Goal: Transaction & Acquisition: Purchase product/service

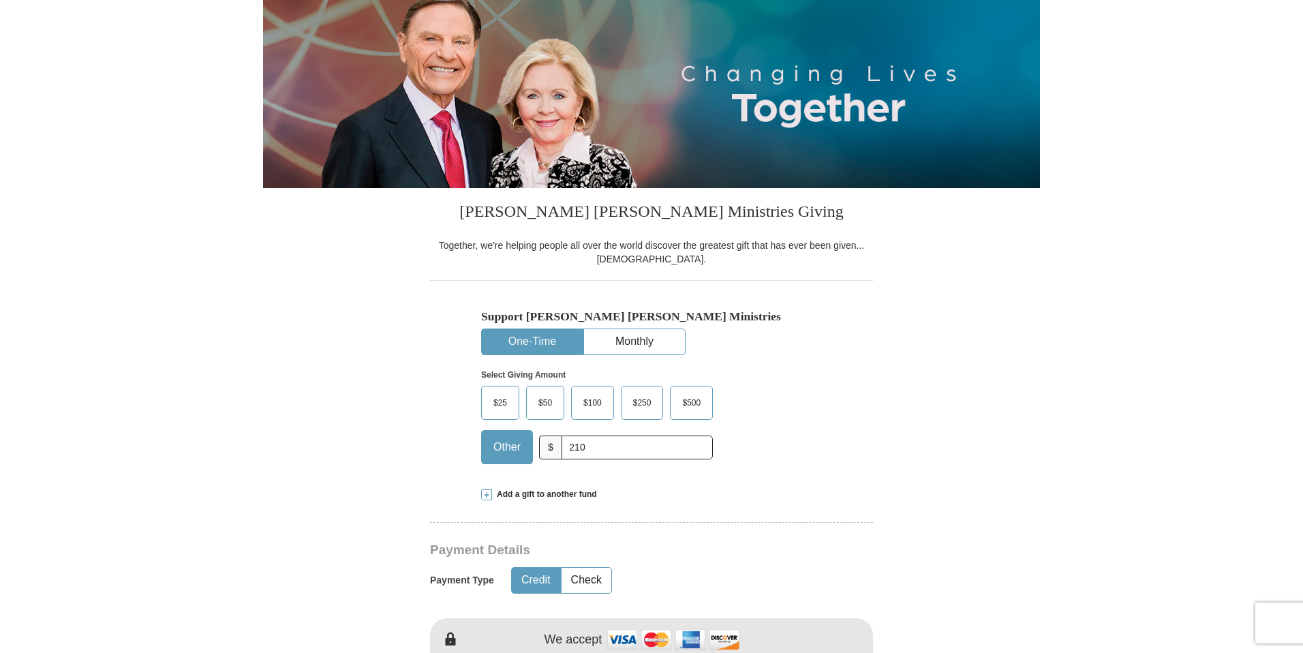
type input "210"
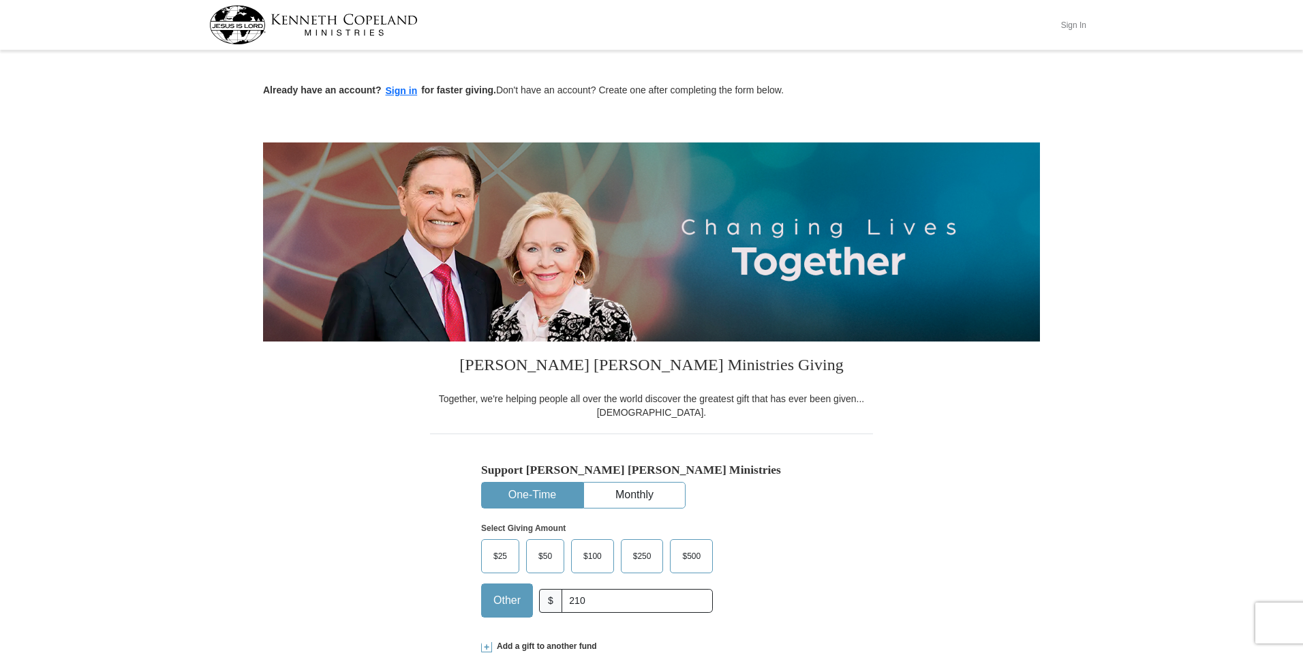
click at [1068, 25] on button "Sign In" at bounding box center [1073, 24] width 41 height 21
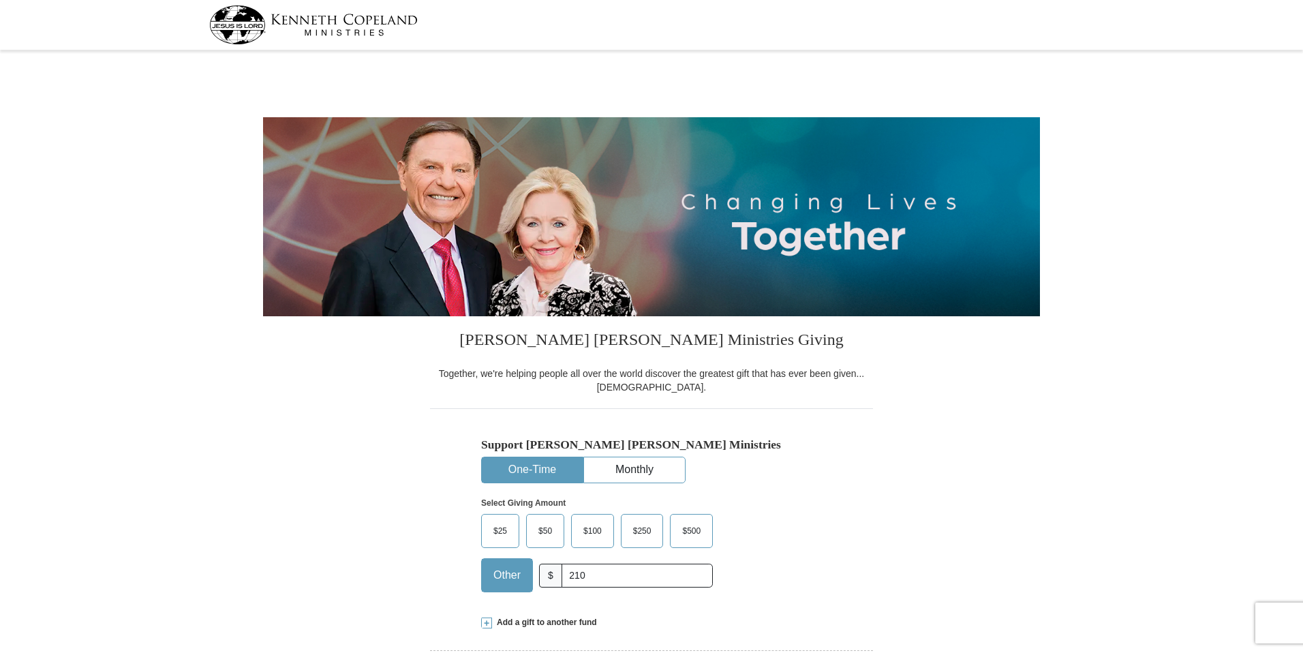
scroll to position [142, 0]
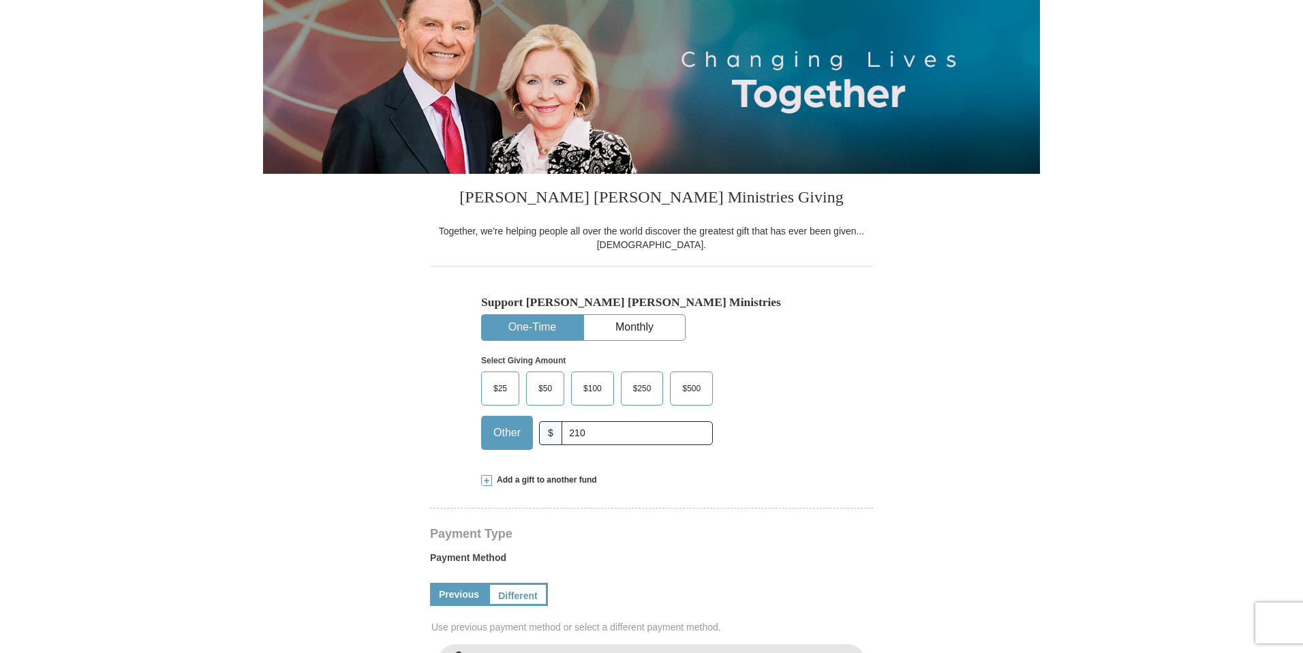
click at [811, 531] on h4 "Payment Type" at bounding box center [651, 533] width 443 height 11
select select "OK"
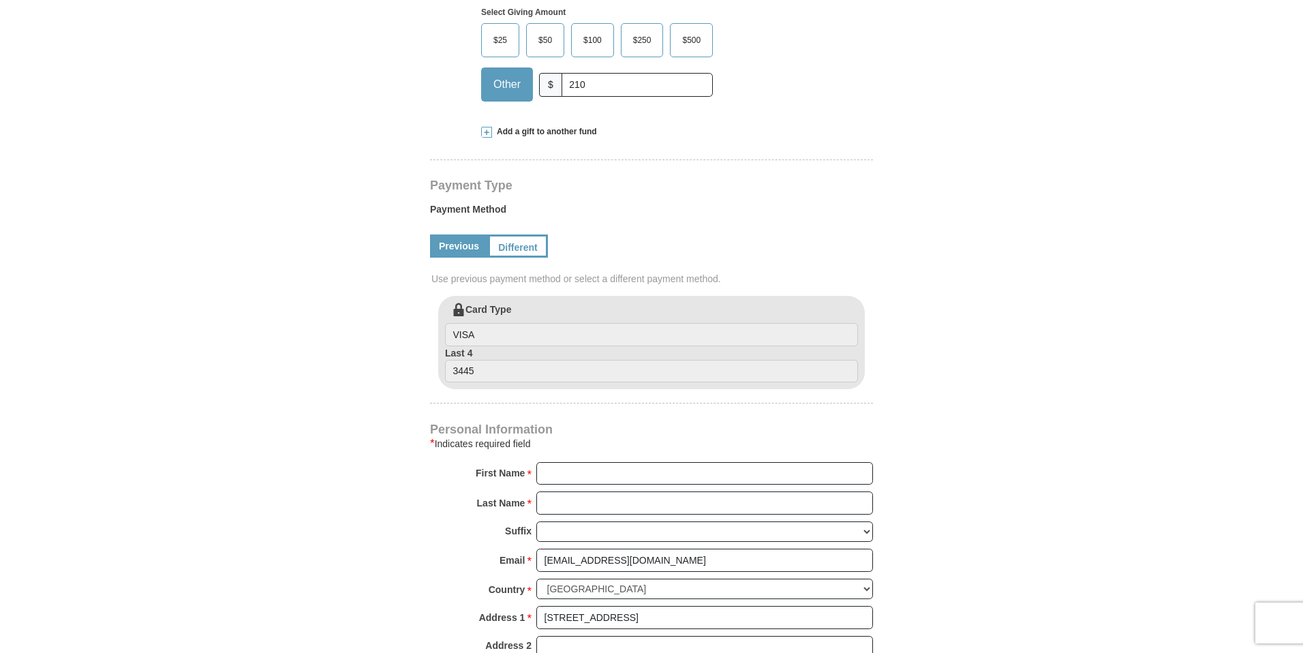
scroll to position [502, 0]
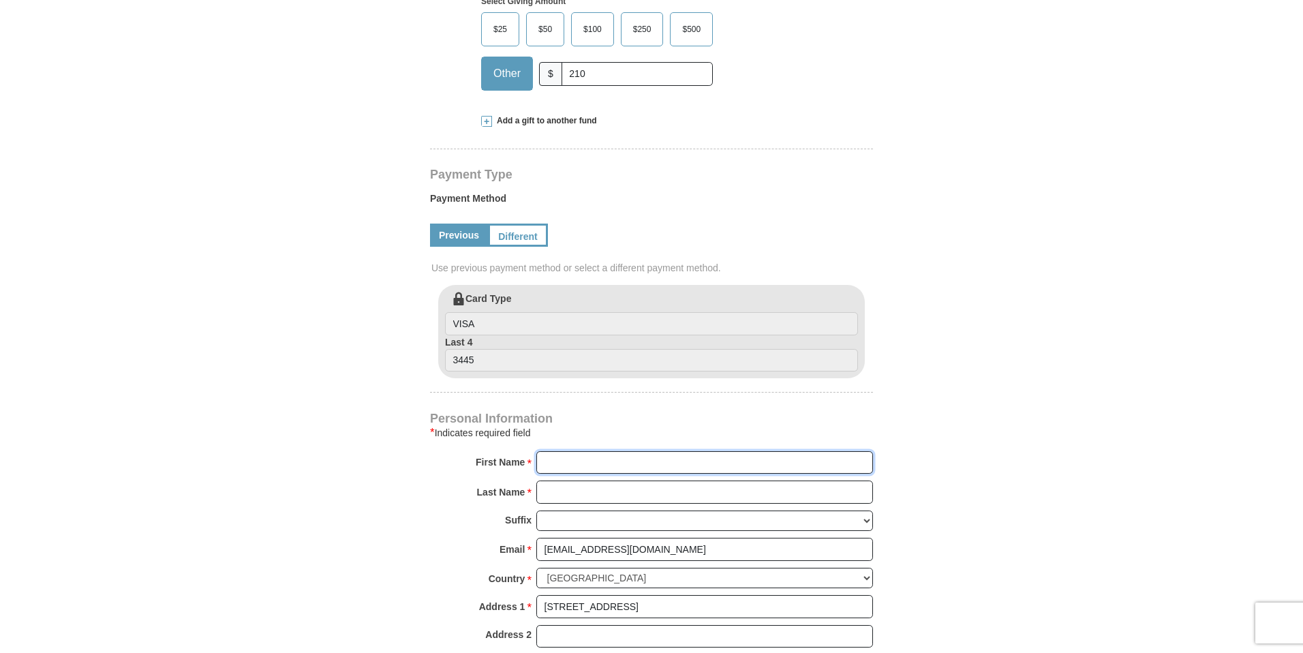
click at [639, 457] on input "First Name *" at bounding box center [704, 462] width 337 height 23
type input "Rivers of Life"
click at [633, 492] on input "Last Name *" at bounding box center [704, 492] width 337 height 23
type input "International Minist"
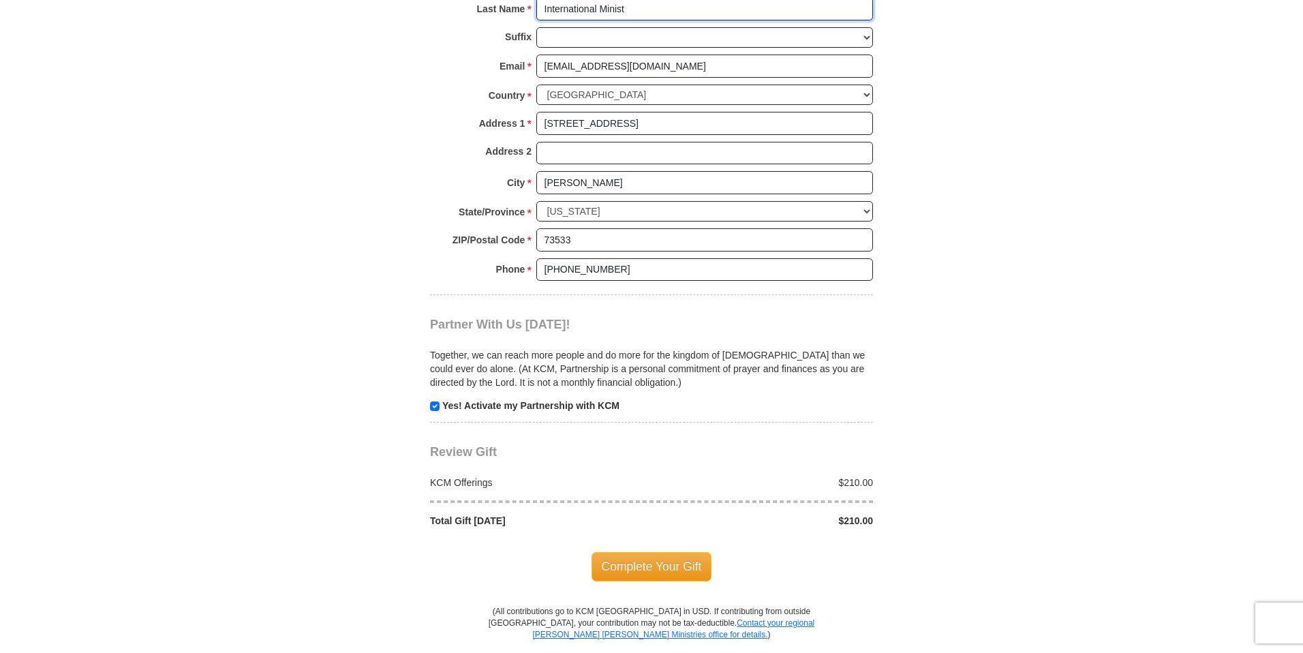
scroll to position [989, 0]
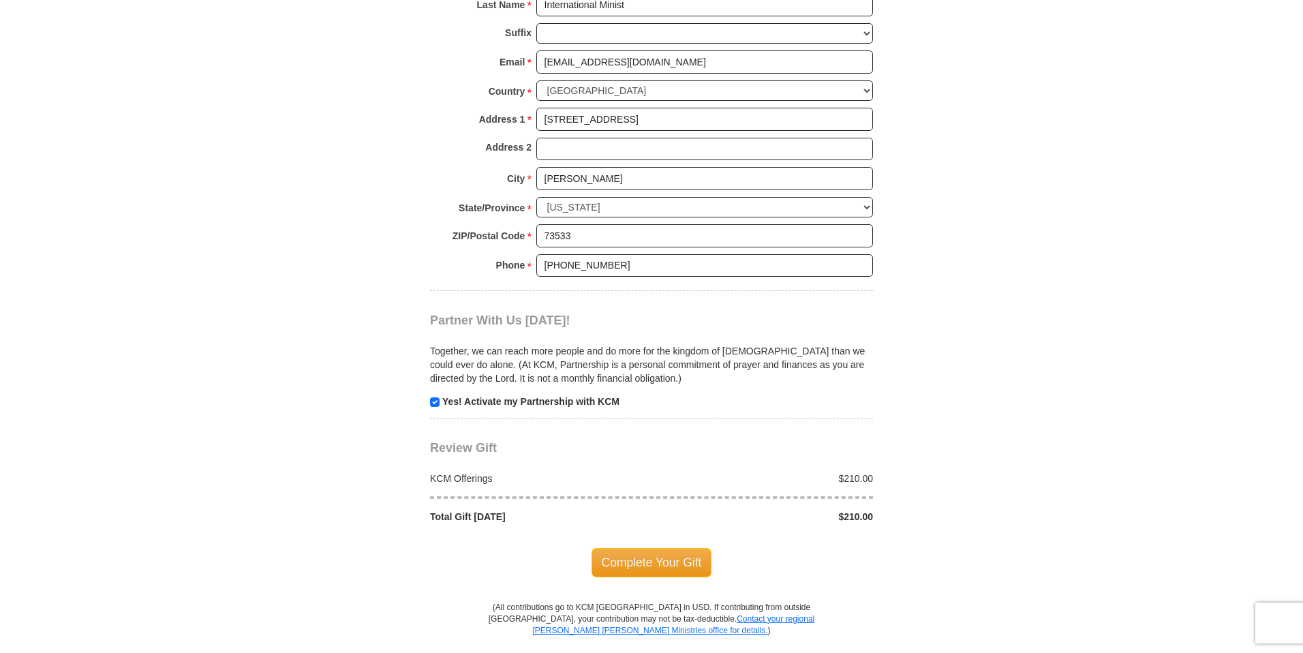
click at [439, 403] on p "Yes! Activate my Partnership with KCM" at bounding box center [651, 402] width 443 height 14
click at [436, 403] on input "checkbox" at bounding box center [435, 402] width 10 height 10
checkbox input "false"
click at [684, 572] on span "Complete Your Gift" at bounding box center [652, 562] width 121 height 29
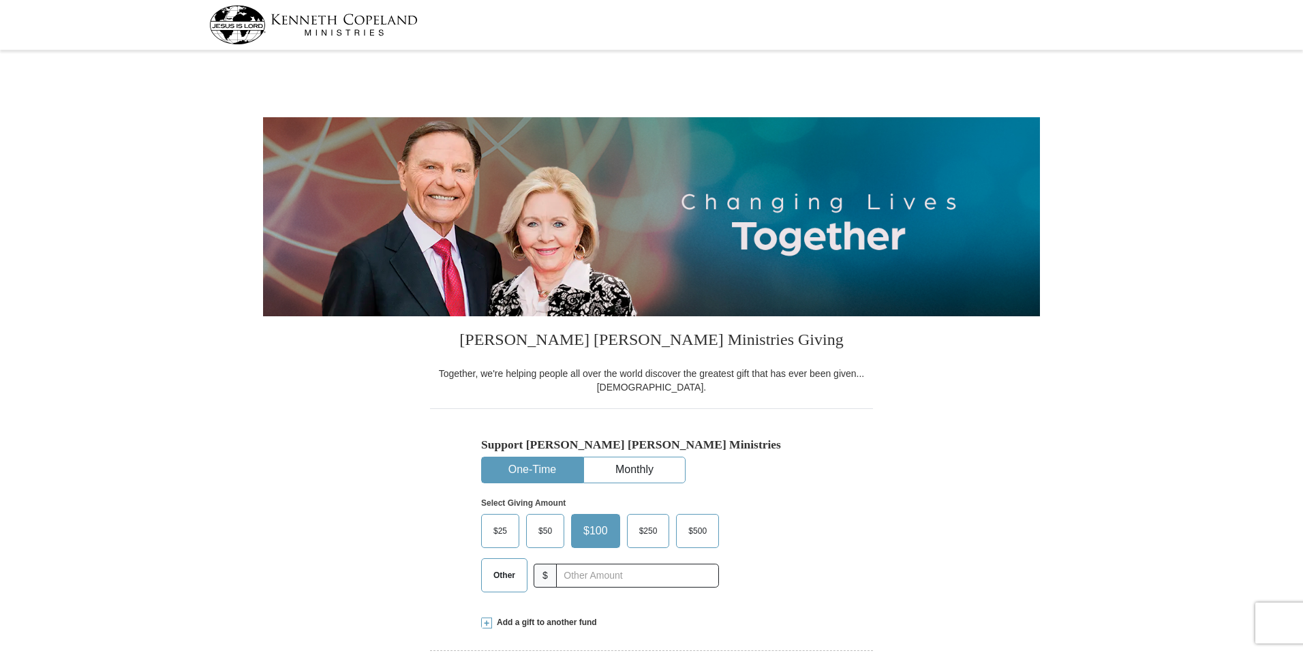
select select "OK"
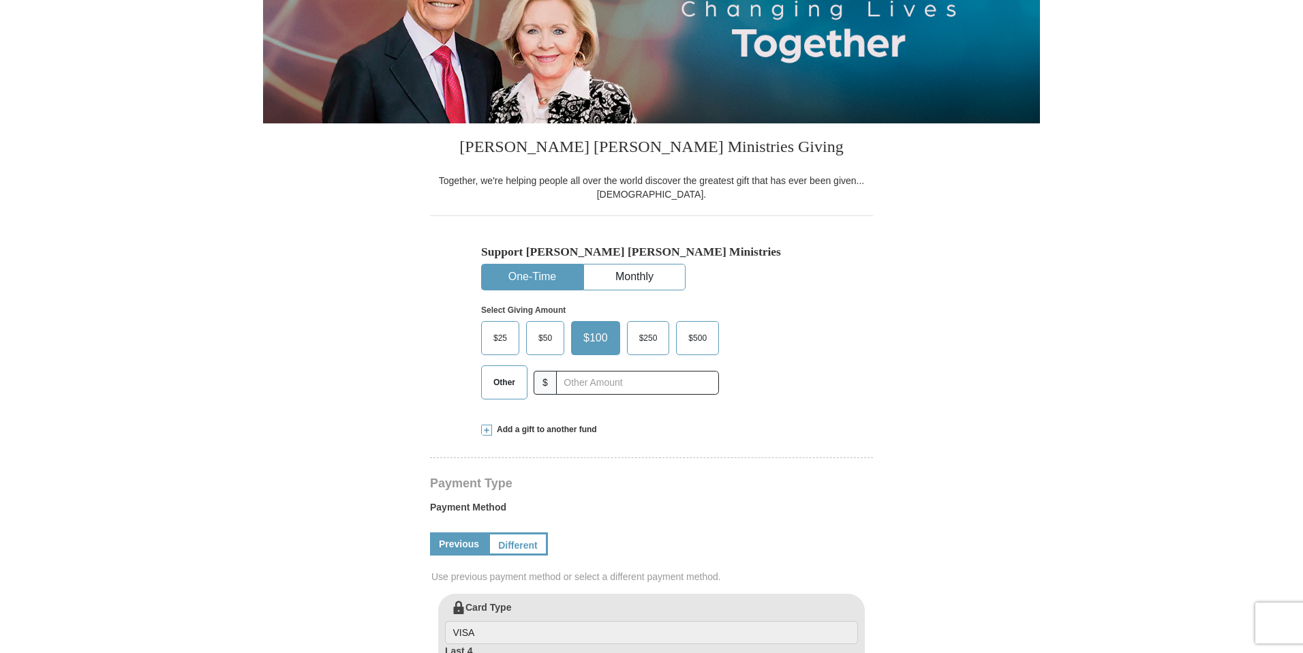
click at [494, 385] on span "Other" at bounding box center [504, 382] width 35 height 20
click at [0, 0] on input "Other" at bounding box center [0, 0] width 0 height 0
type input "836"
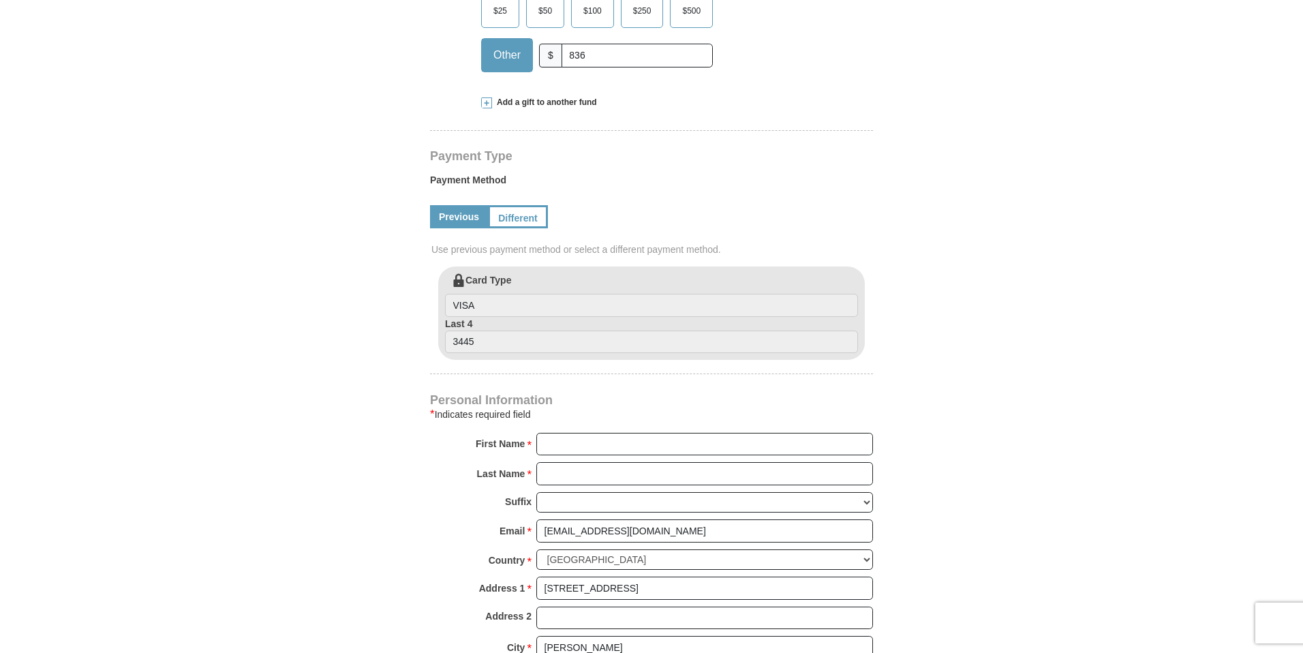
scroll to position [528, 0]
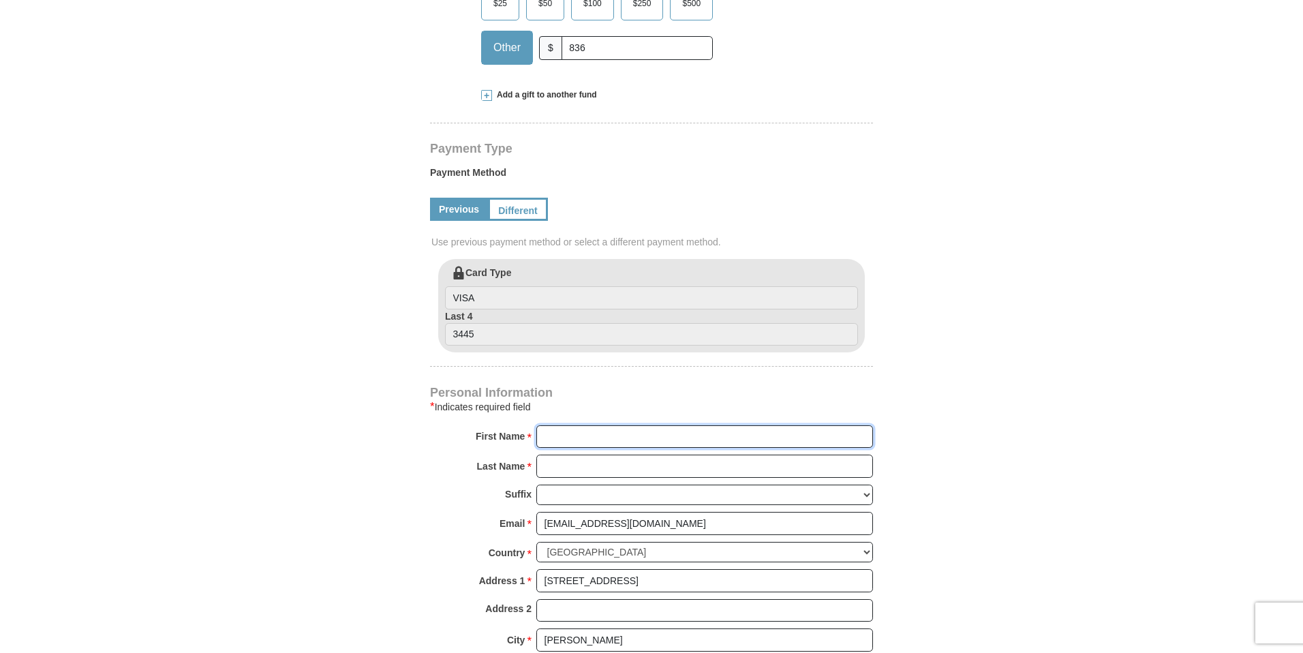
click at [605, 440] on input "First Name *" at bounding box center [704, 436] width 337 height 23
type input "Rivers of Life"
click at [630, 468] on input "Last Name *" at bounding box center [704, 466] width 337 height 23
type input "International Minist"
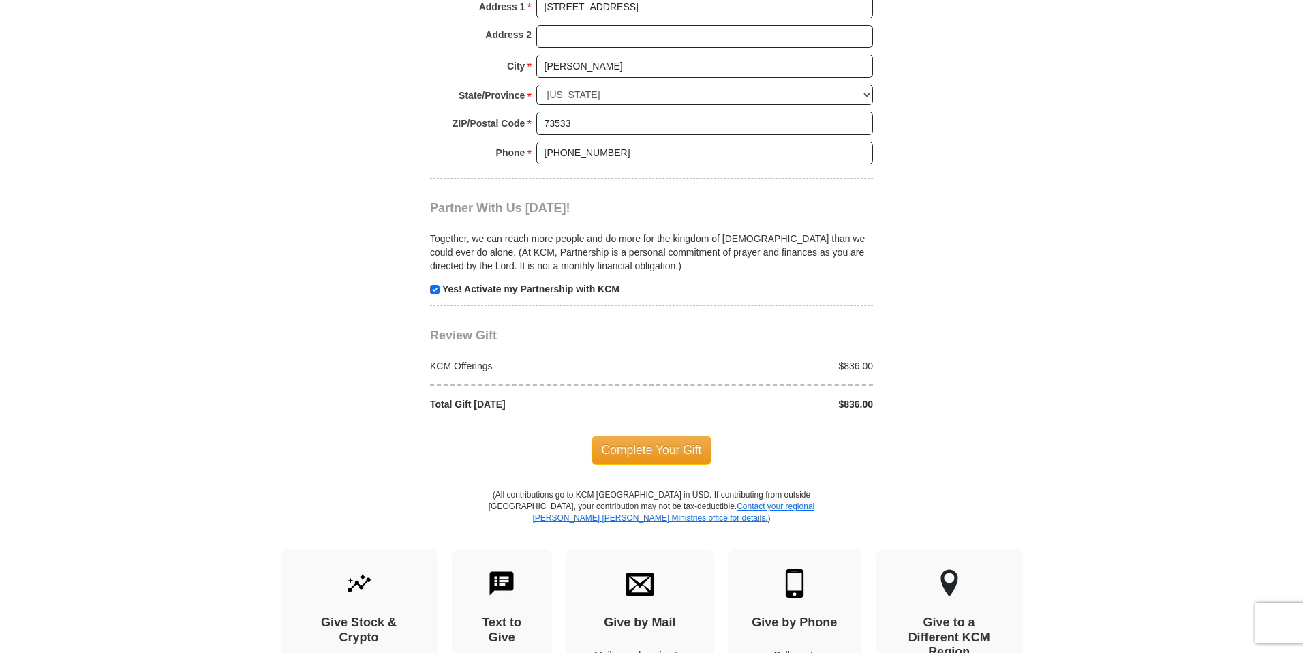
scroll to position [1102, 0]
click at [434, 290] on input "checkbox" at bounding box center [435, 289] width 10 height 10
checkbox input "false"
click at [622, 447] on span "Complete Your Gift" at bounding box center [652, 449] width 121 height 29
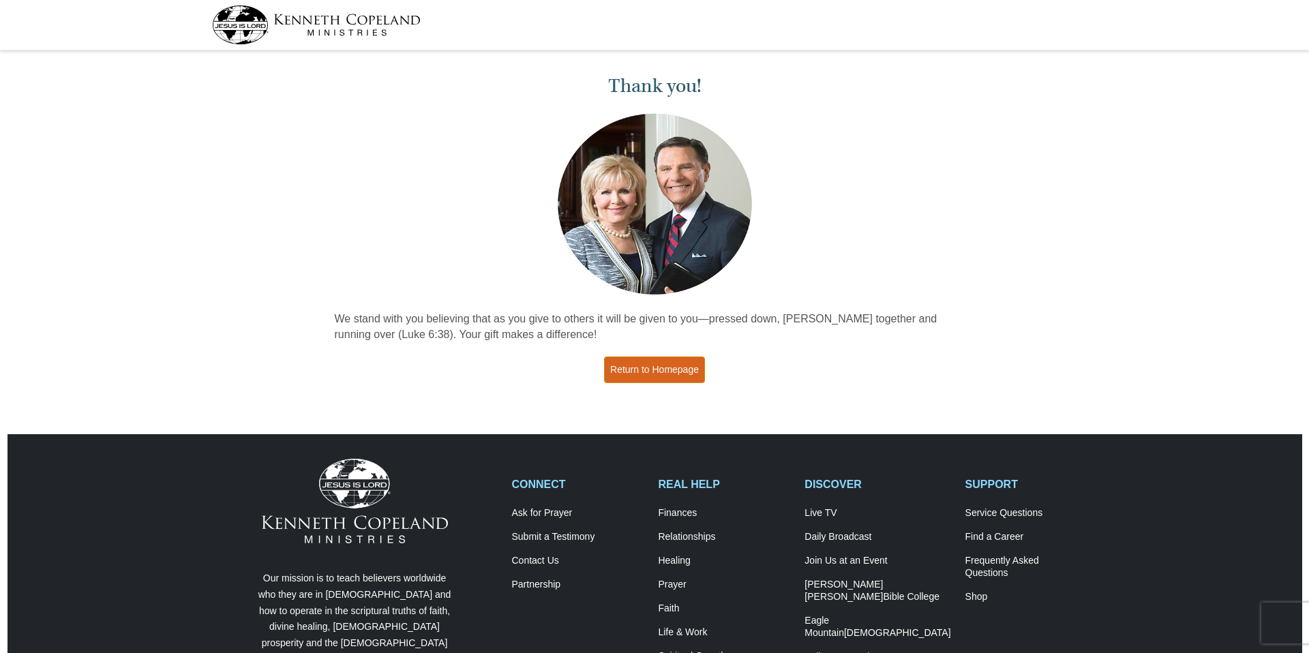
click at [657, 370] on link "Return to Homepage" at bounding box center [654, 370] width 101 height 27
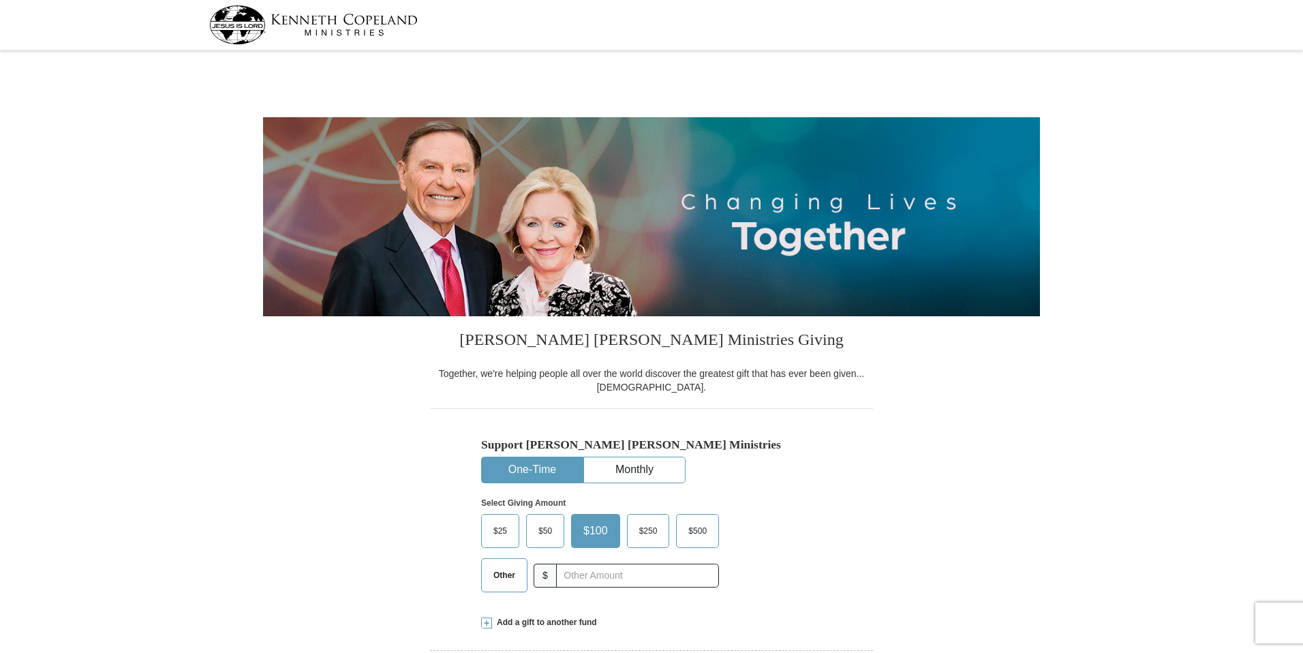
select select "OK"
click at [500, 576] on span "Other" at bounding box center [504, 575] width 35 height 20
click at [0, 0] on input "Other" at bounding box center [0, 0] width 0 height 0
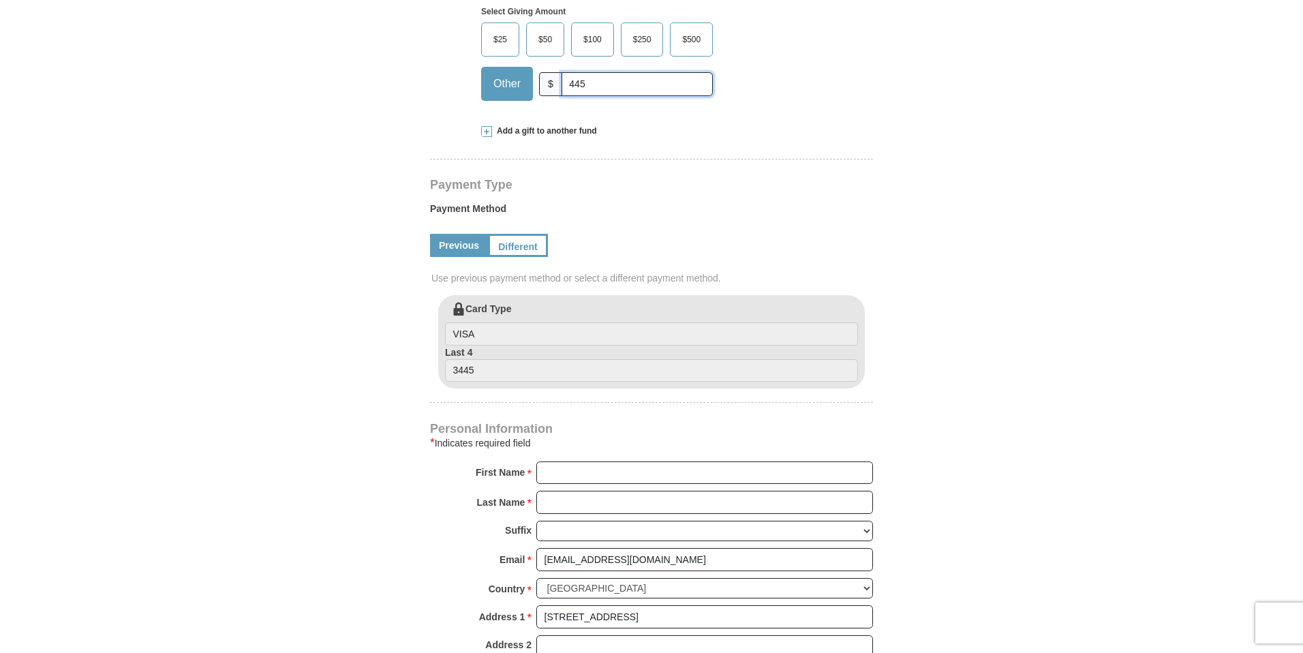
scroll to position [498, 0]
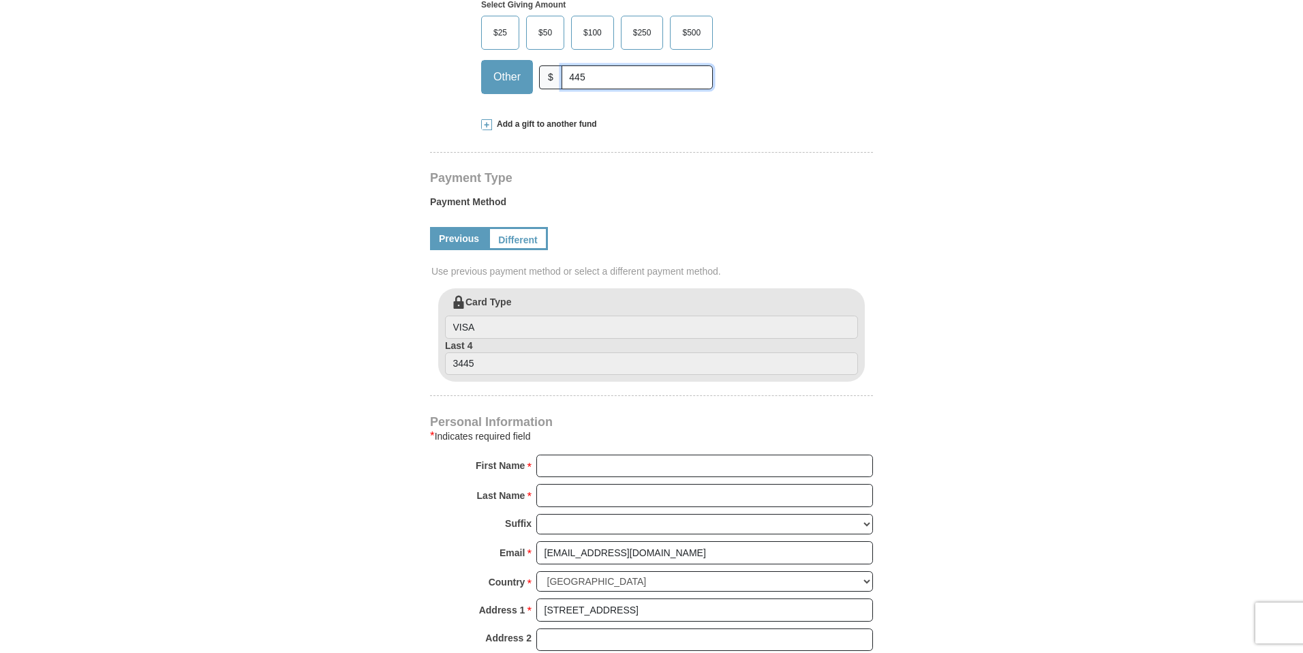
type input "445"
click at [585, 472] on input "First Name *" at bounding box center [704, 466] width 337 height 23
type input "Rivers of Life"
click at [658, 502] on input "Last Name *" at bounding box center [704, 495] width 337 height 23
type input "International Minist"
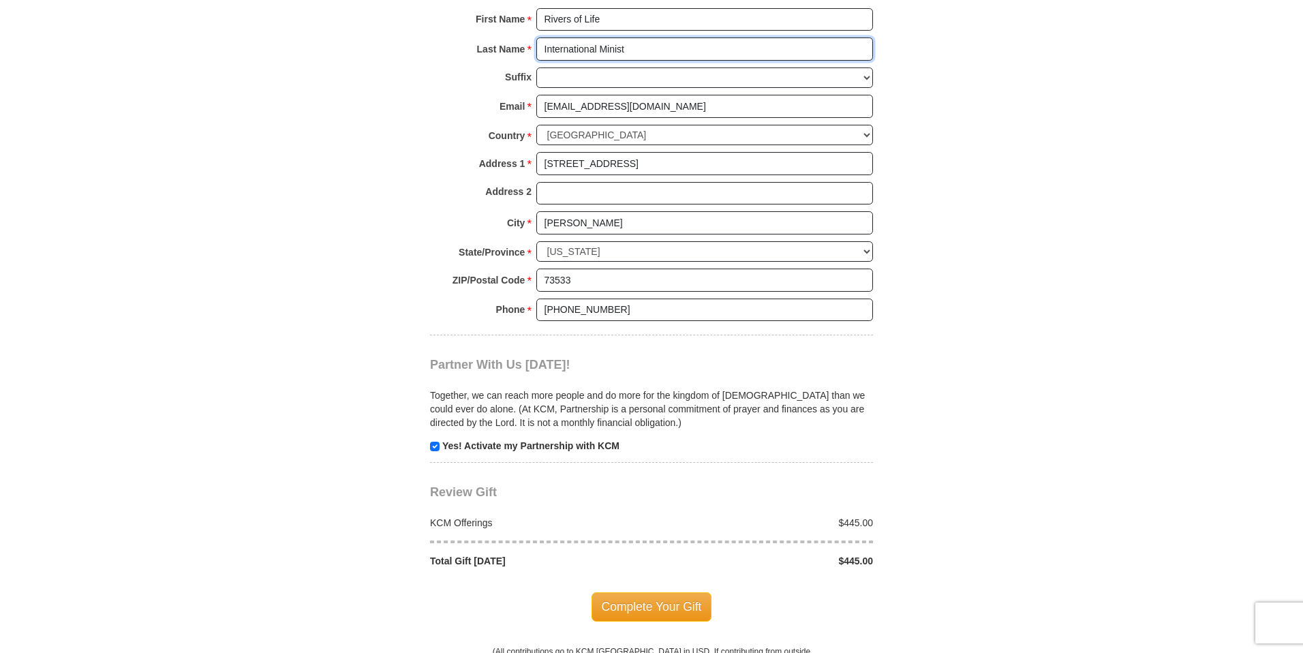
scroll to position [1003, 0]
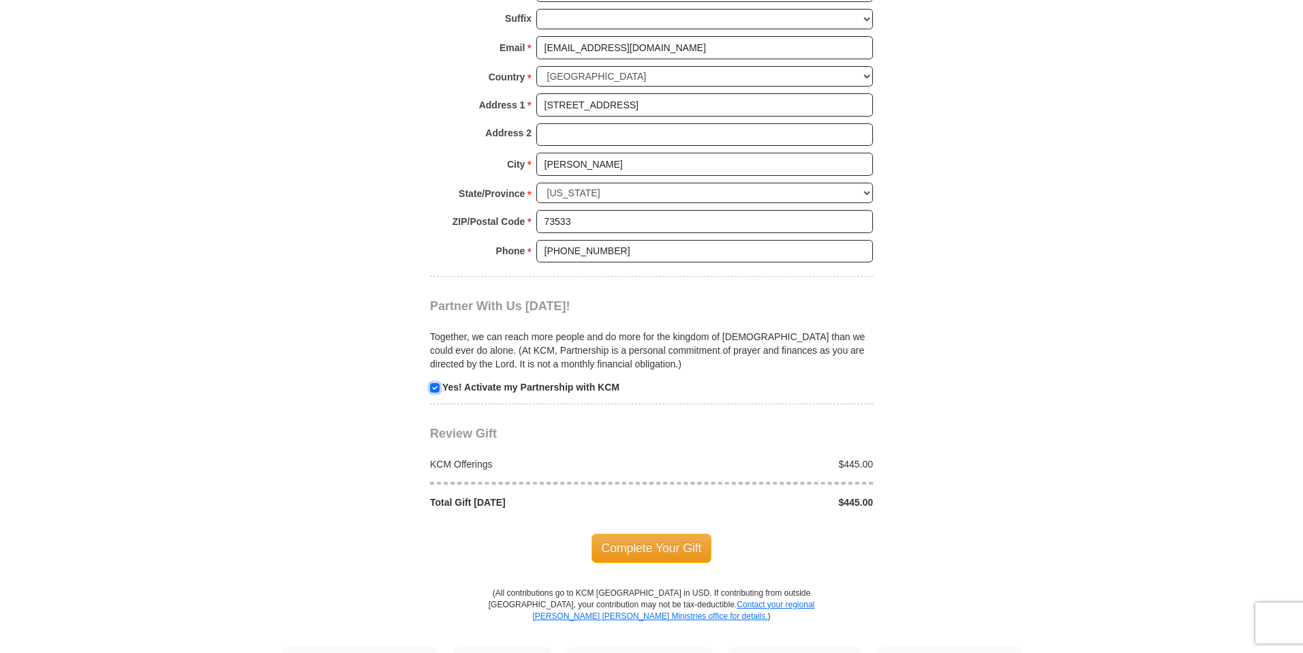
click at [434, 392] on input "checkbox" at bounding box center [435, 388] width 10 height 10
checkbox input "false"
click at [636, 549] on span "Complete Your Gift" at bounding box center [652, 548] width 121 height 29
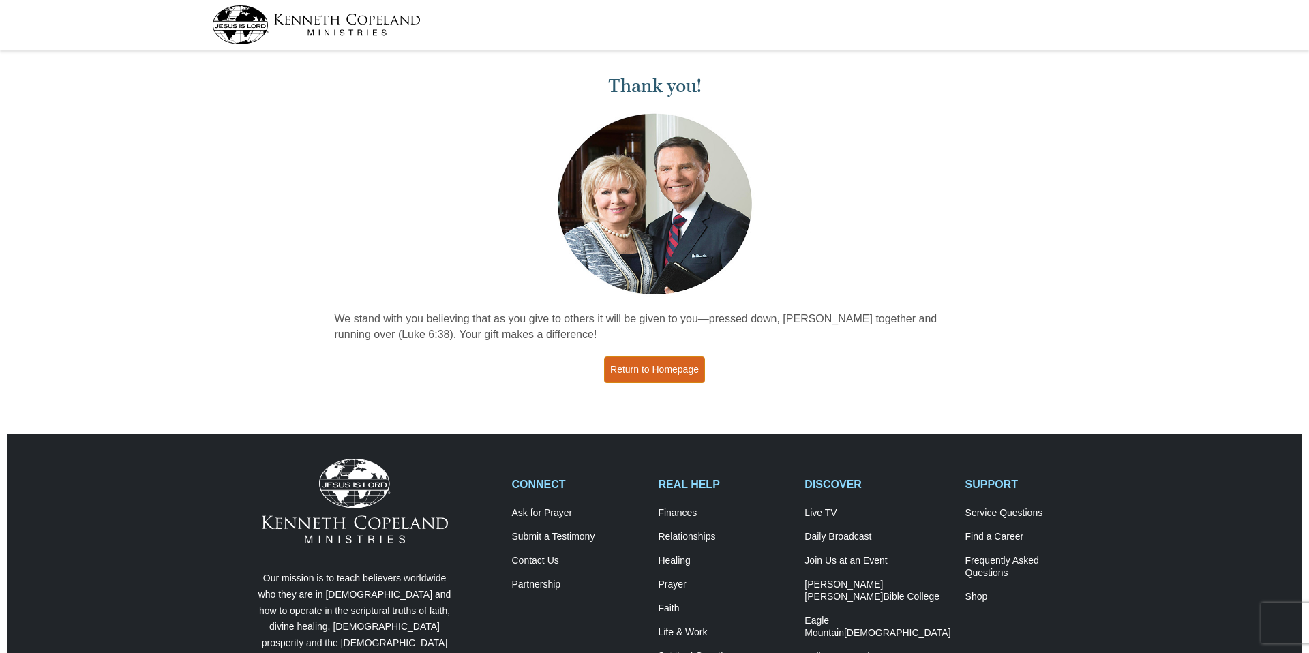
click at [667, 372] on link "Return to Homepage" at bounding box center [654, 370] width 101 height 27
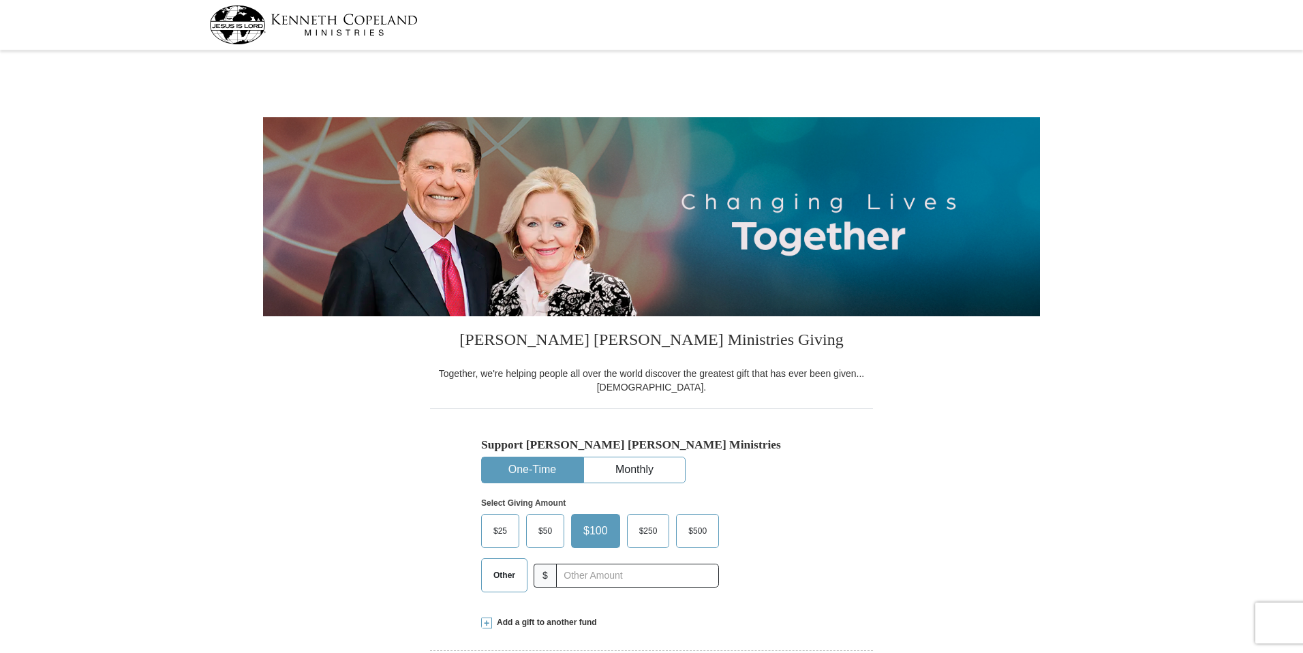
select select "OK"
click at [507, 584] on span "Other" at bounding box center [504, 575] width 35 height 20
click at [0, 0] on input "Other" at bounding box center [0, 0] width 0 height 0
type input "7"
click at [847, 487] on div "Support [PERSON_NAME] [PERSON_NAME] Ministries One-Time Monthly Select Giving A…" at bounding box center [651, 505] width 443 height 194
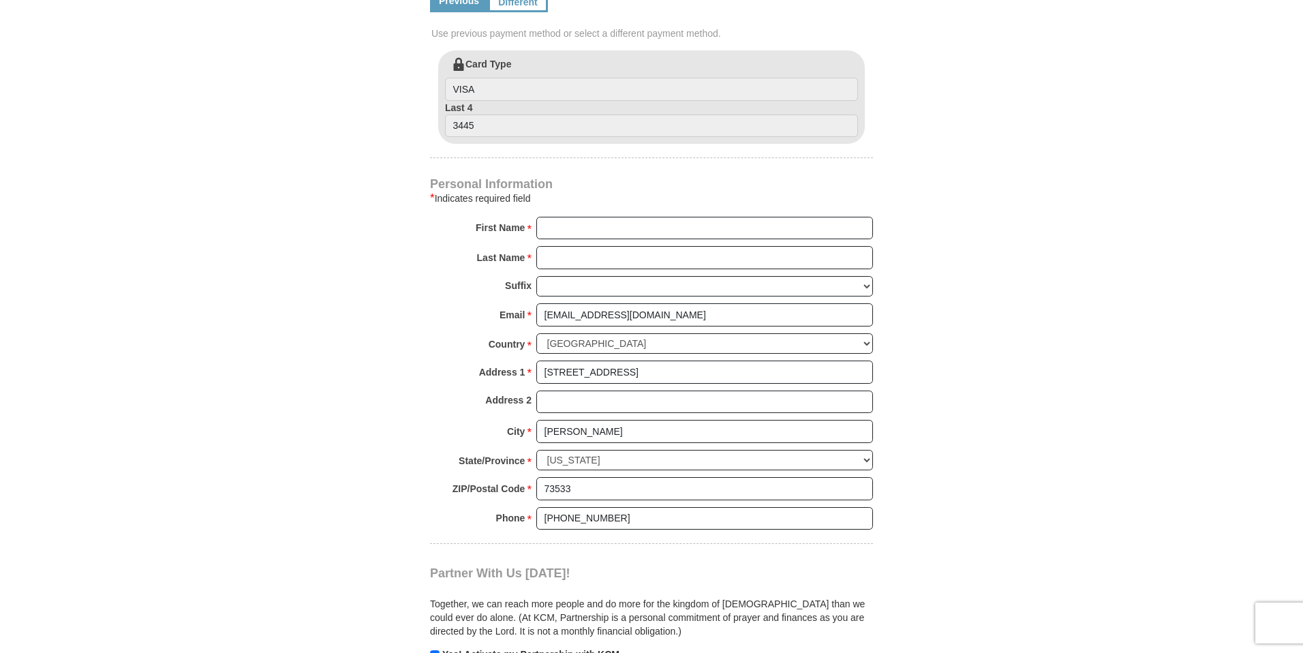
scroll to position [742, 0]
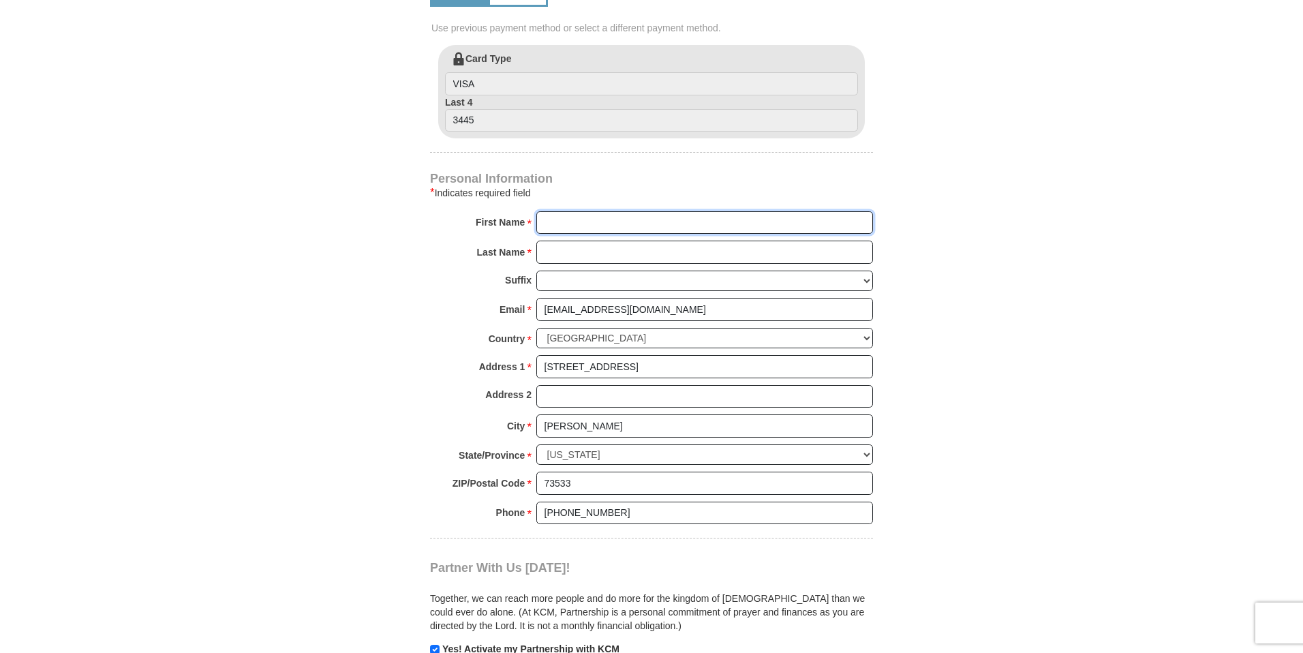
click at [746, 219] on input "First Name *" at bounding box center [704, 222] width 337 height 23
type input "Rivers of Life"
click at [684, 255] on input "Last Name *" at bounding box center [704, 252] width 337 height 23
type input "International Minist"
click at [930, 226] on form "[PERSON_NAME] [PERSON_NAME] Ministries Giving Together, we're helping people al…" at bounding box center [651, 111] width 777 height 1596
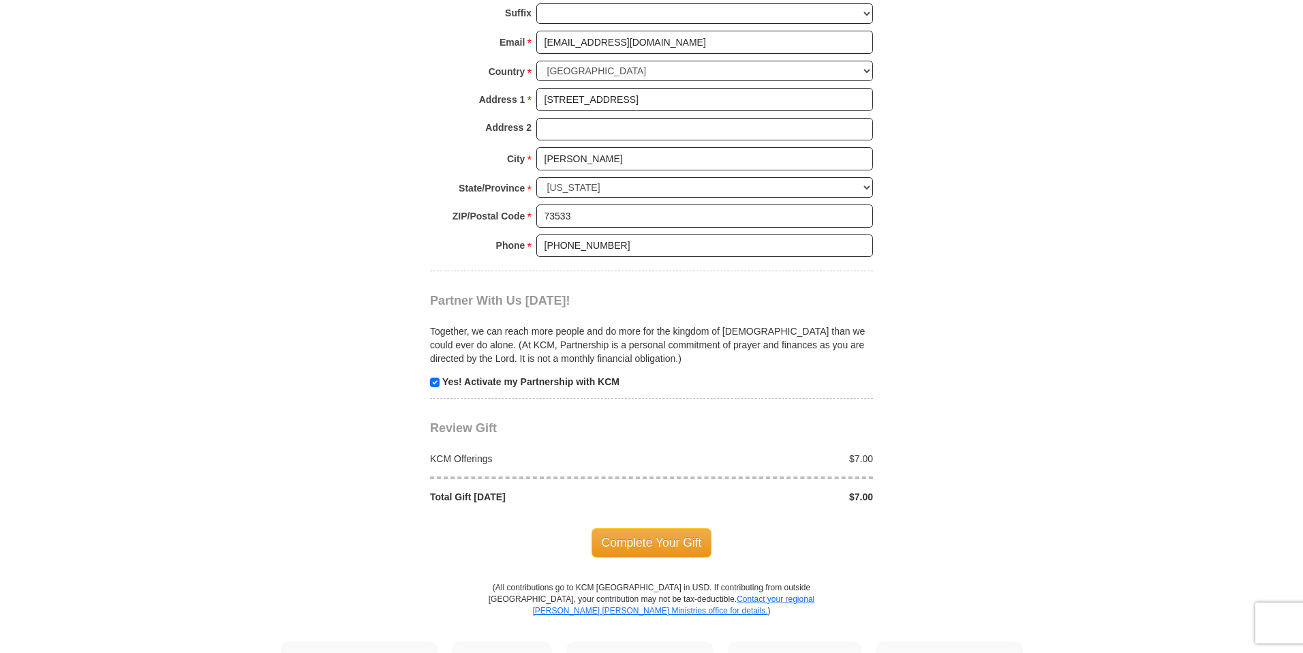
scroll to position [1029, 0]
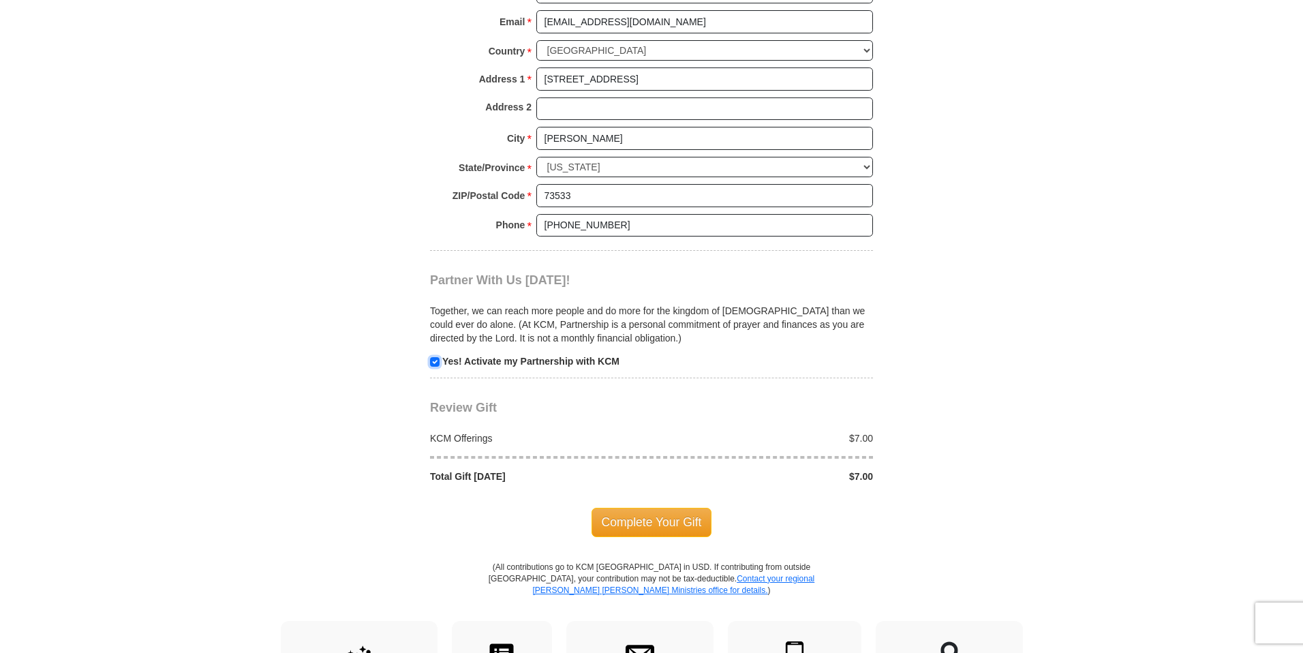
click at [432, 359] on input "checkbox" at bounding box center [435, 362] width 10 height 10
checkbox input "false"
click at [631, 519] on span "Complete Your Gift" at bounding box center [652, 522] width 121 height 29
